Goal: Navigation & Orientation: Find specific page/section

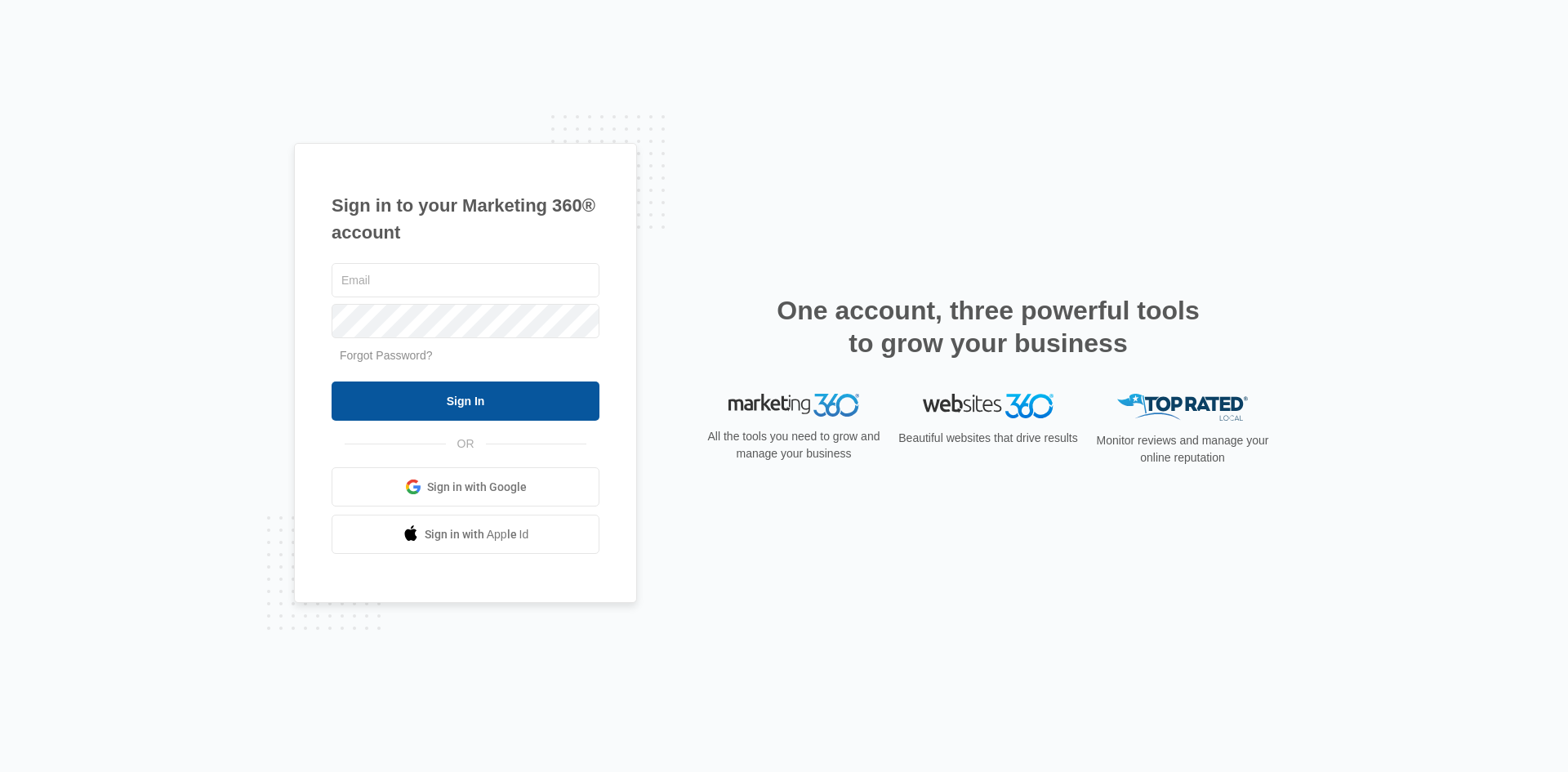
type input "[EMAIL_ADDRESS][DOMAIN_NAME]"
click at [462, 402] on input "Sign In" at bounding box center [465, 401] width 268 height 39
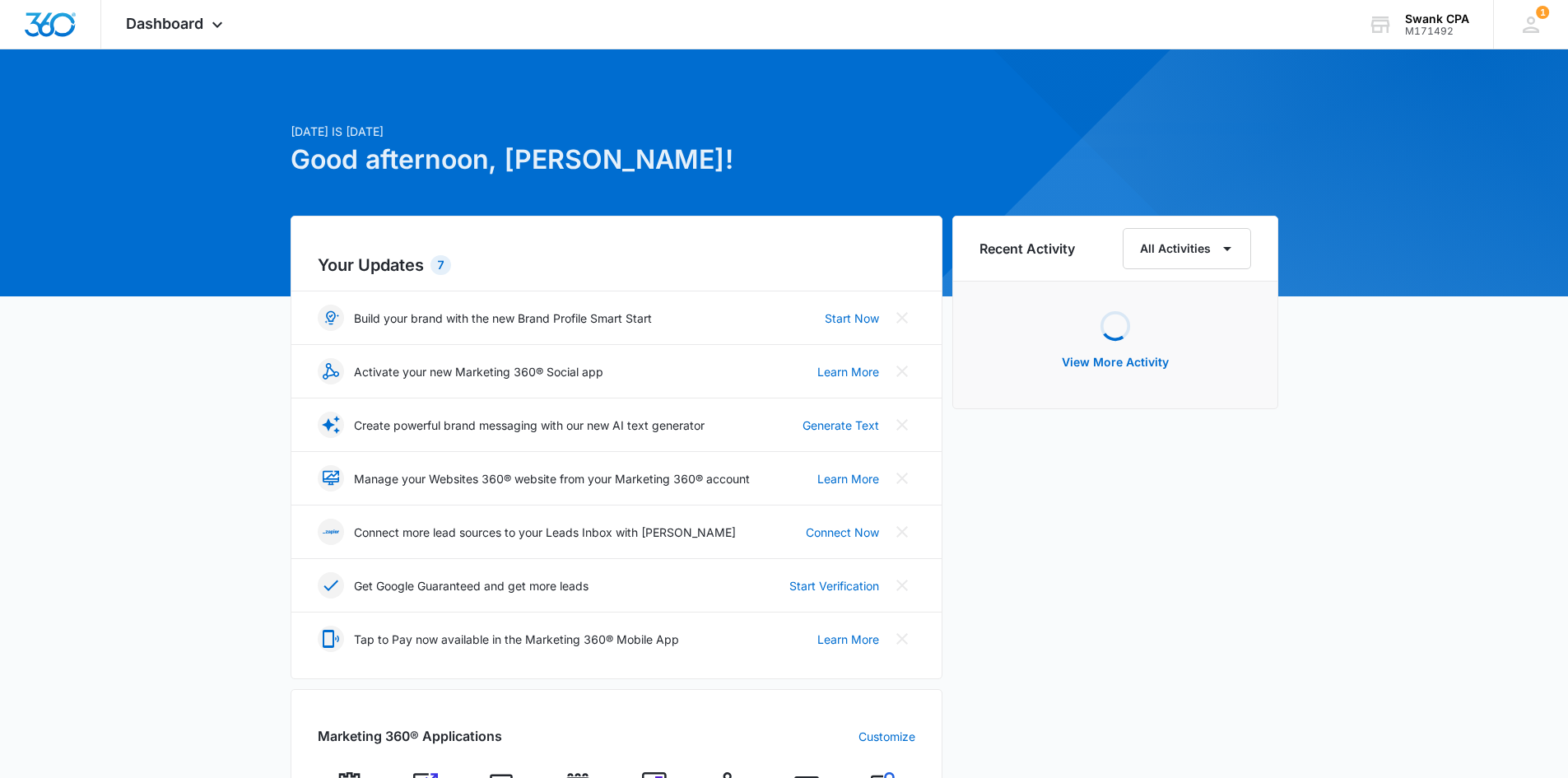
click at [168, 397] on div "[DATE] is [DATE] Good afternoon, [PERSON_NAME]! Your Updates 7 Build your brand…" at bounding box center [784, 766] width 1568 height 1394
click at [194, 18] on span "Dashboard" at bounding box center [164, 24] width 78 height 18
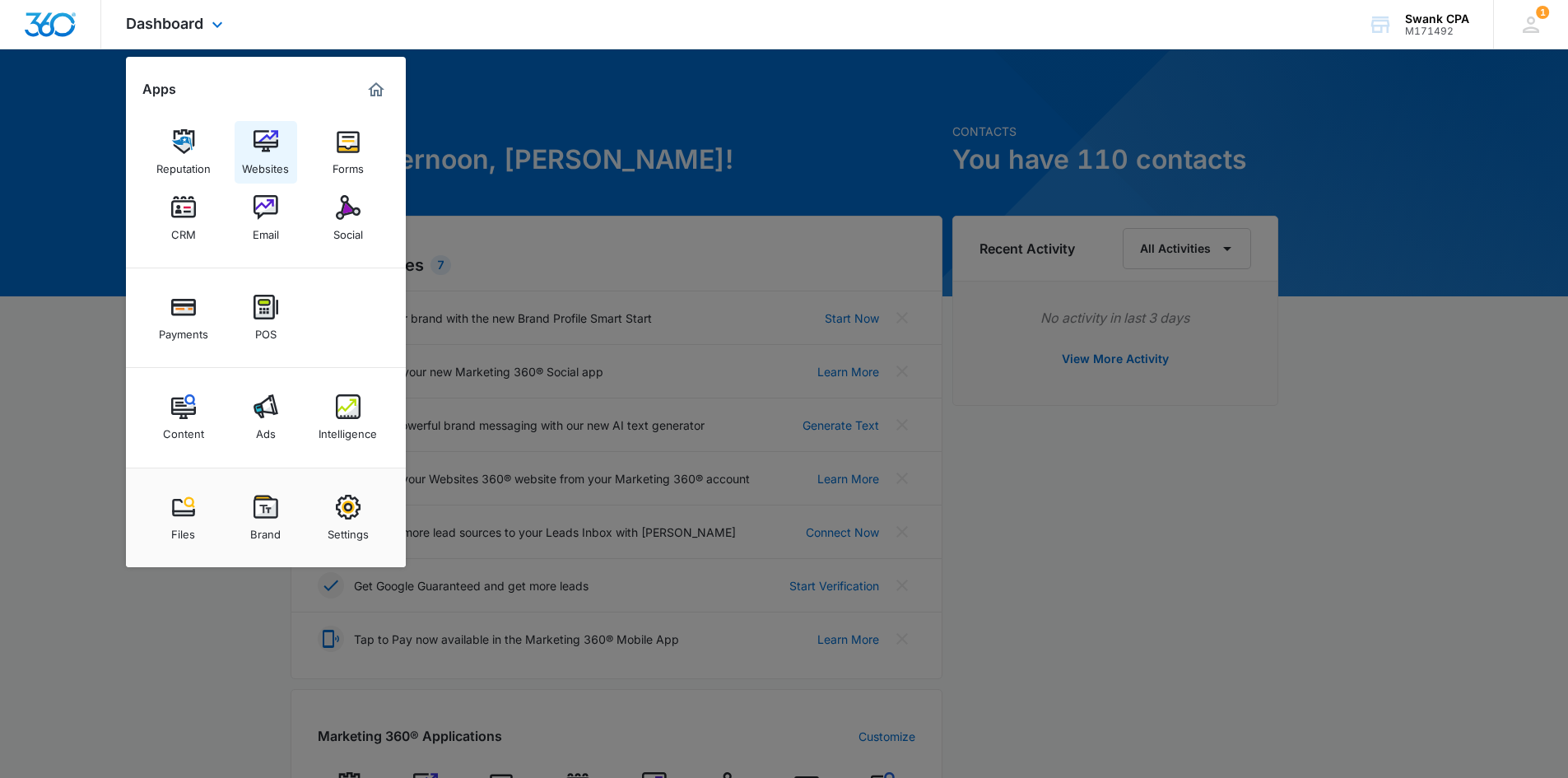
click at [268, 135] on img at bounding box center [265, 141] width 25 height 25
